Goal: Transaction & Acquisition: Obtain resource

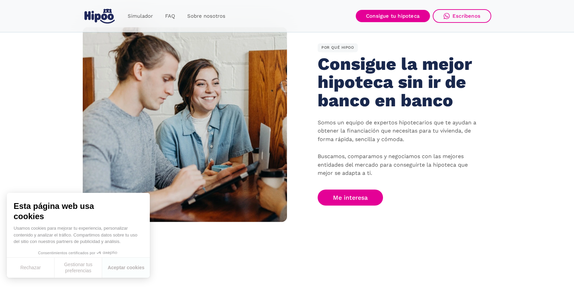
scroll to position [421, 0]
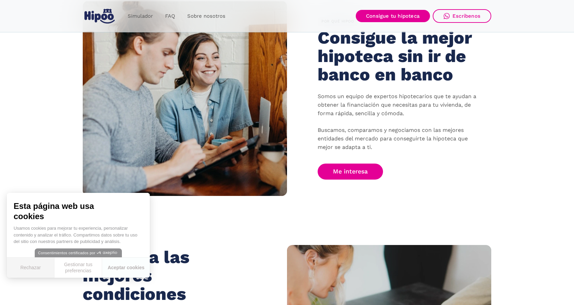
click at [27, 274] on button "Rechazar" at bounding box center [31, 267] width 48 height 20
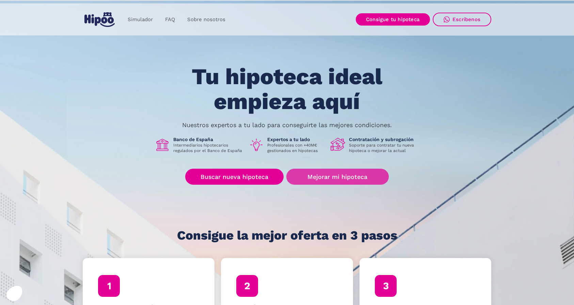
scroll to position [0, 0]
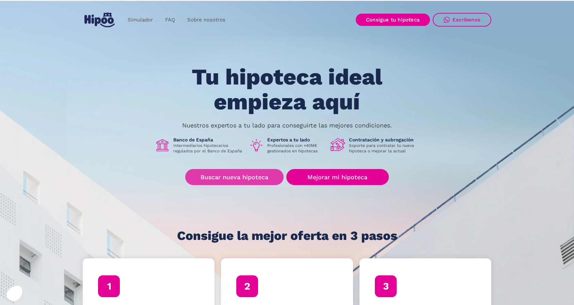
click at [262, 177] on link "Buscar nueva hipoteca" at bounding box center [234, 177] width 98 height 16
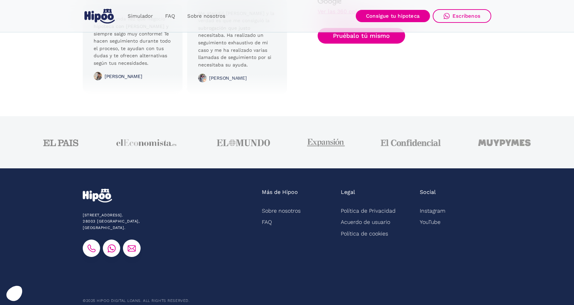
scroll to position [1704, 0]
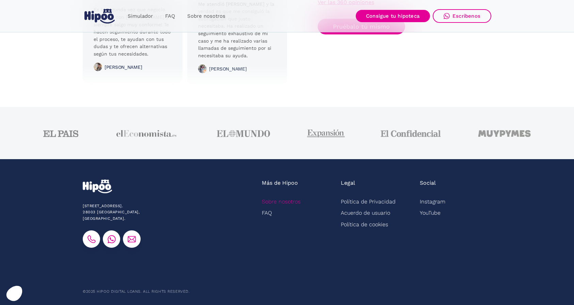
click at [277, 201] on link "Sobre nosotros" at bounding box center [281, 201] width 39 height 11
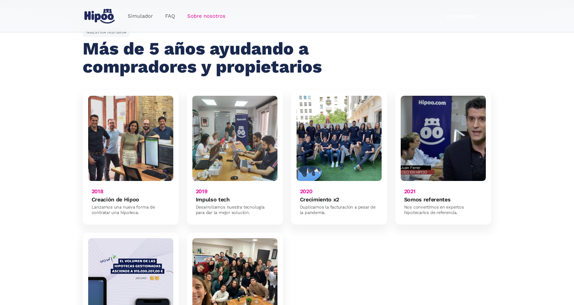
scroll to position [411, 0]
